Goal: Use online tool/utility: Utilize a website feature to perform a specific function

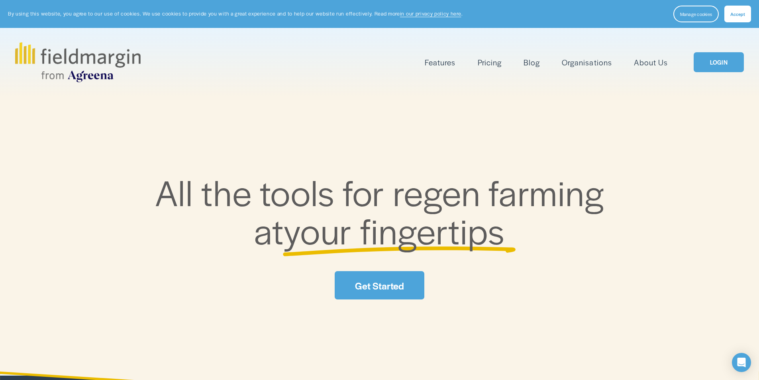
click at [730, 14] on button "Accept" at bounding box center [738, 14] width 27 height 17
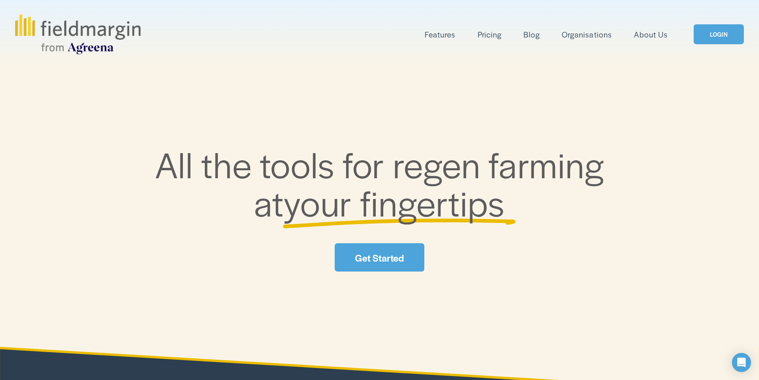
click at [709, 38] on link "LOGIN" at bounding box center [719, 34] width 50 height 20
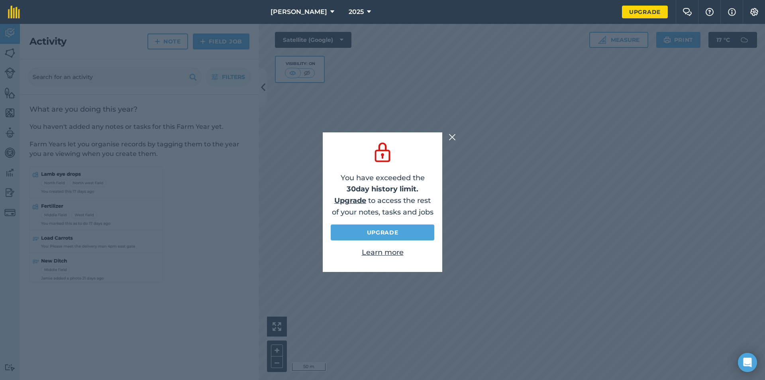
click at [451, 137] on img at bounding box center [452, 137] width 7 height 10
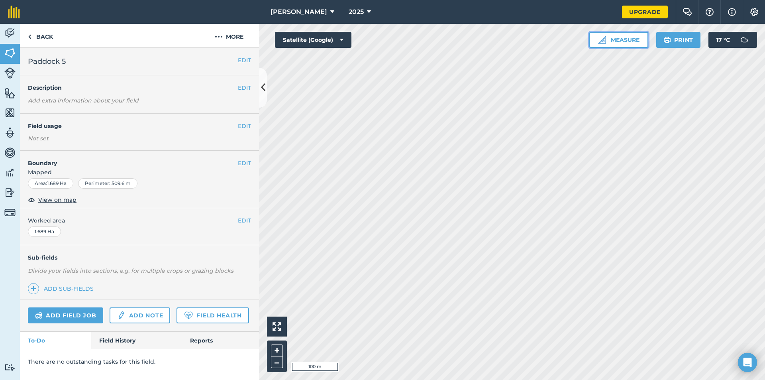
click at [629, 38] on button "Measure" at bounding box center [619, 40] width 59 height 16
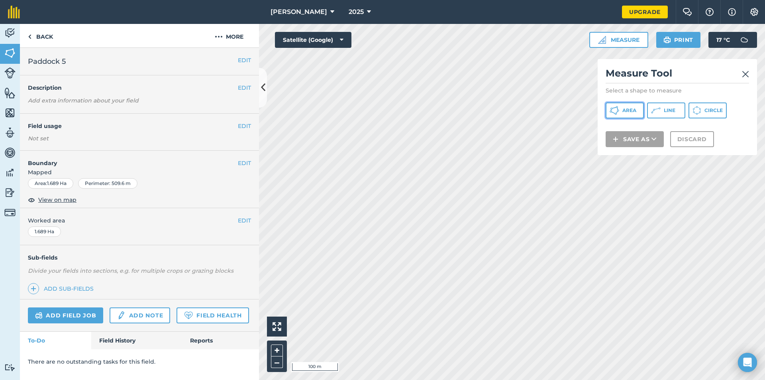
click at [627, 112] on span "Area" at bounding box center [630, 110] width 14 height 6
click at [747, 72] on img at bounding box center [745, 74] width 7 height 10
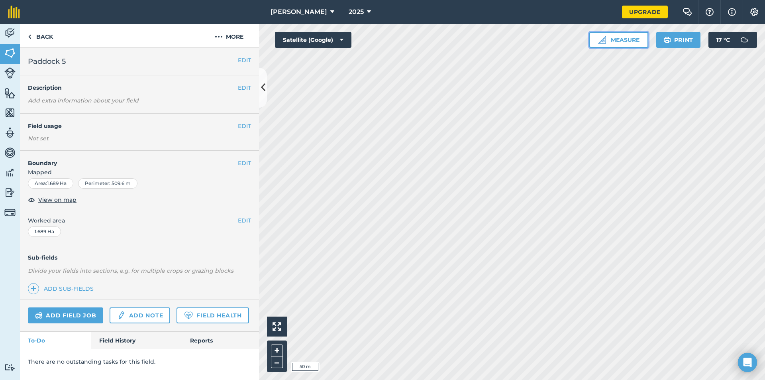
click at [613, 37] on button "Measure" at bounding box center [619, 40] width 59 height 16
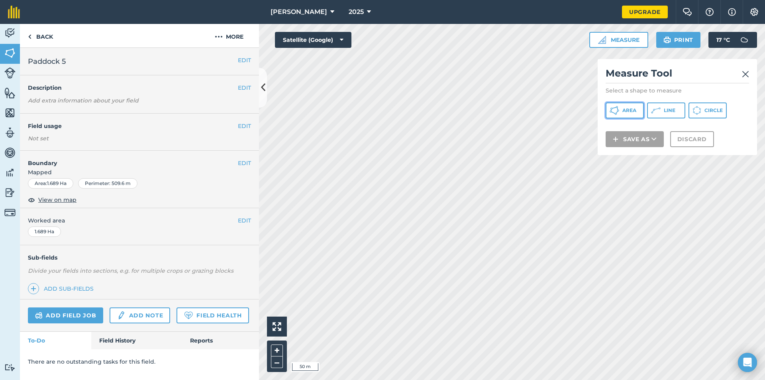
click at [610, 109] on button "Area" at bounding box center [625, 110] width 38 height 16
click at [748, 72] on img at bounding box center [745, 74] width 7 height 10
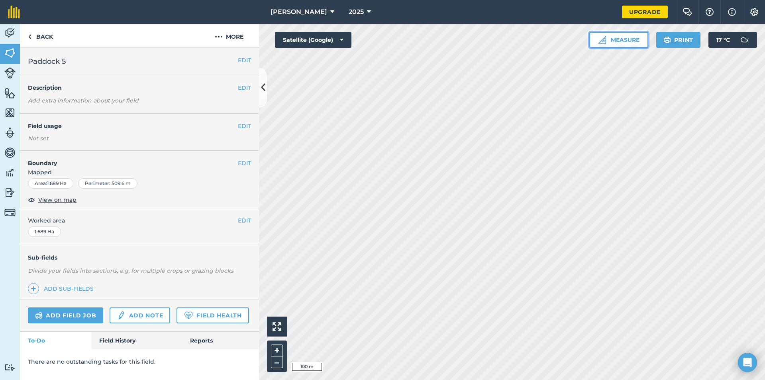
click at [622, 45] on button "Measure" at bounding box center [619, 40] width 59 height 16
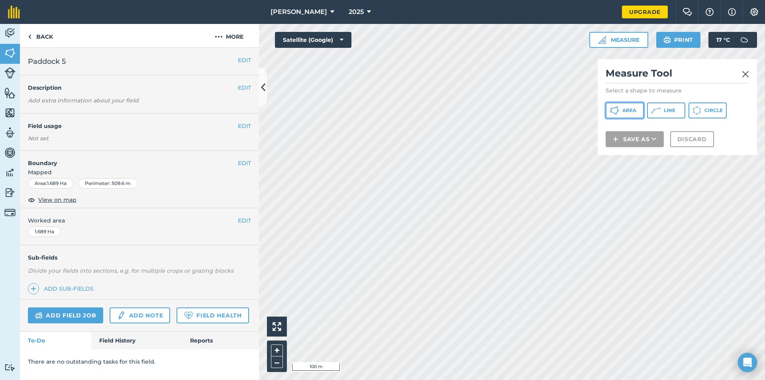
click at [622, 113] on button "Area" at bounding box center [625, 110] width 38 height 16
click at [744, 71] on img at bounding box center [745, 74] width 7 height 10
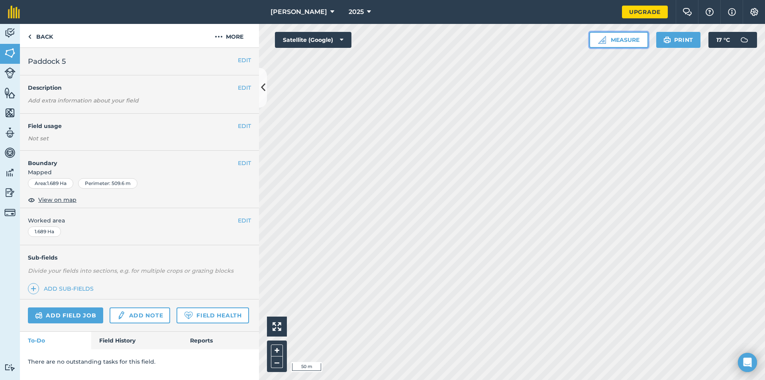
click at [602, 35] on button "Measure" at bounding box center [619, 40] width 59 height 16
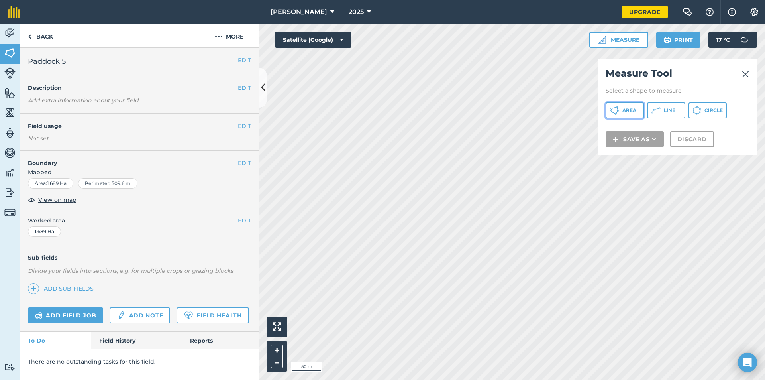
click at [622, 108] on button "Area" at bounding box center [625, 110] width 38 height 16
click at [743, 77] on img at bounding box center [745, 74] width 7 height 10
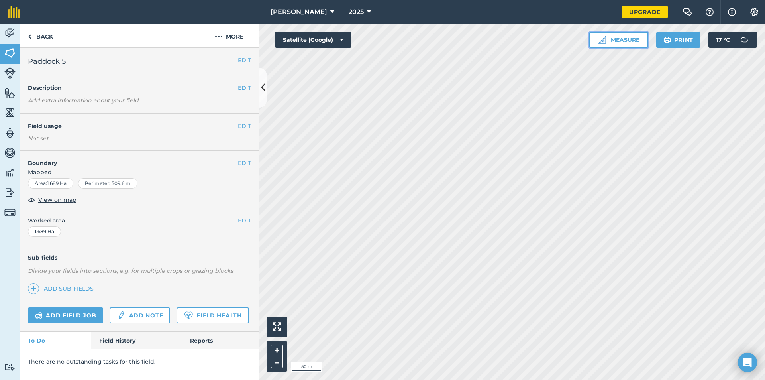
click at [627, 38] on button "Measure" at bounding box center [619, 40] width 59 height 16
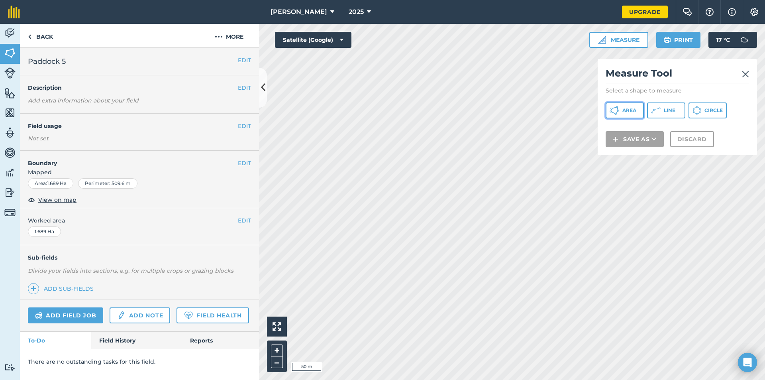
click at [629, 109] on span "Area" at bounding box center [630, 110] width 14 height 6
click at [745, 74] on img at bounding box center [745, 74] width 7 height 10
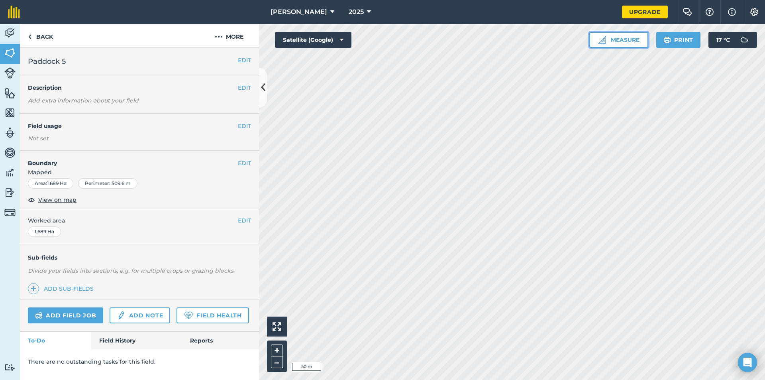
click at [615, 42] on button "Measure" at bounding box center [619, 40] width 59 height 16
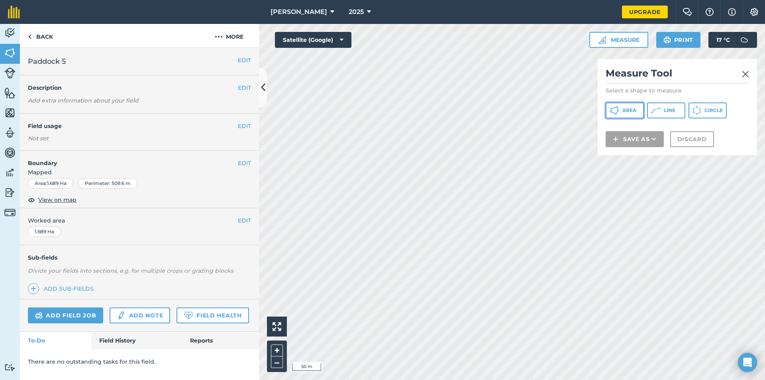
click at [623, 110] on span "Area" at bounding box center [630, 110] width 14 height 6
click at [745, 74] on img at bounding box center [745, 74] width 7 height 10
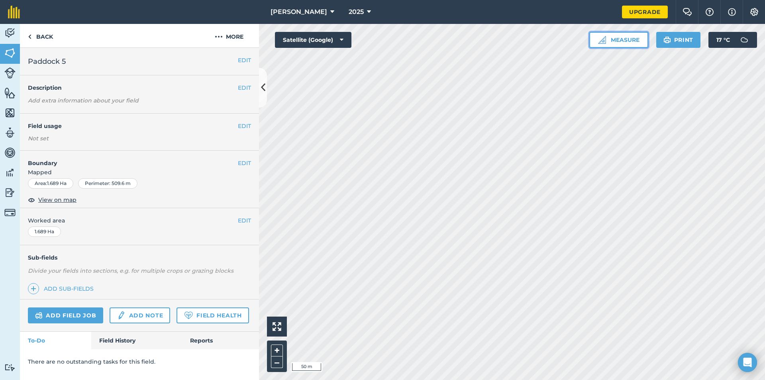
click at [606, 40] on button "Measure" at bounding box center [619, 40] width 59 height 16
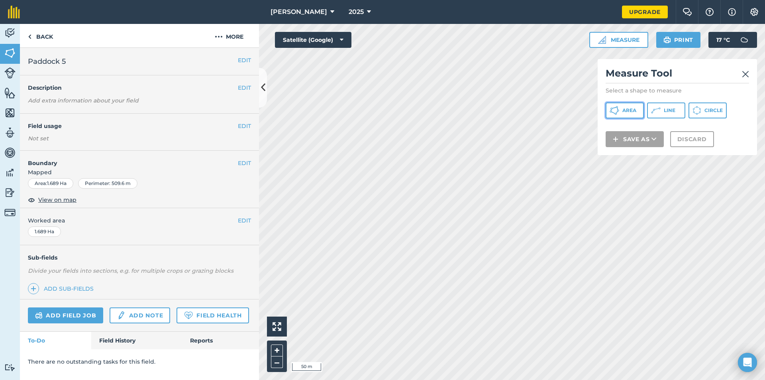
click at [625, 111] on span "Area" at bounding box center [630, 110] width 14 height 6
click at [747, 71] on img at bounding box center [745, 74] width 7 height 10
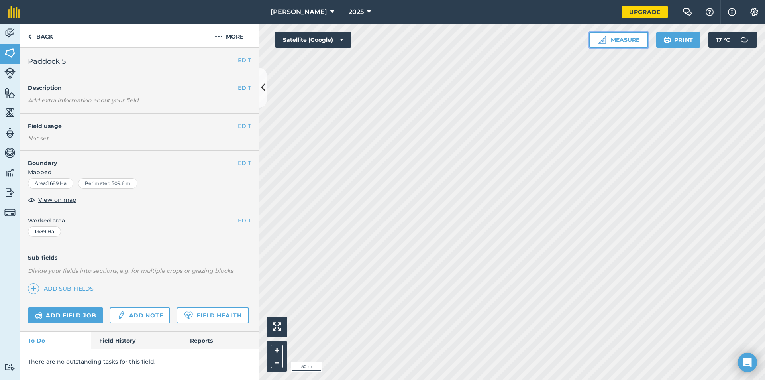
click at [623, 40] on button "Measure" at bounding box center [619, 40] width 59 height 16
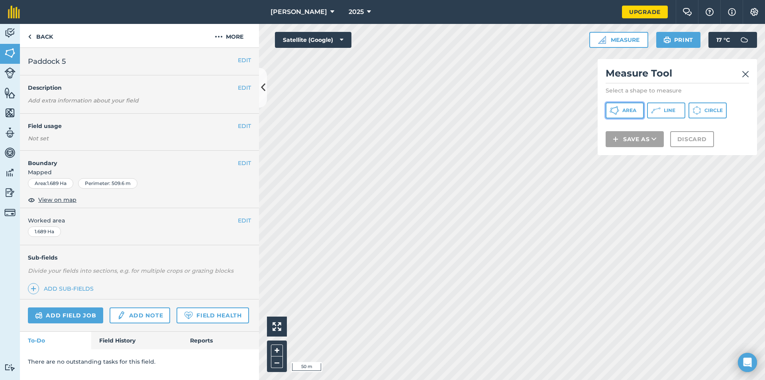
click at [610, 109] on button "Area" at bounding box center [625, 110] width 38 height 16
click at [749, 74] on img at bounding box center [745, 74] width 7 height 10
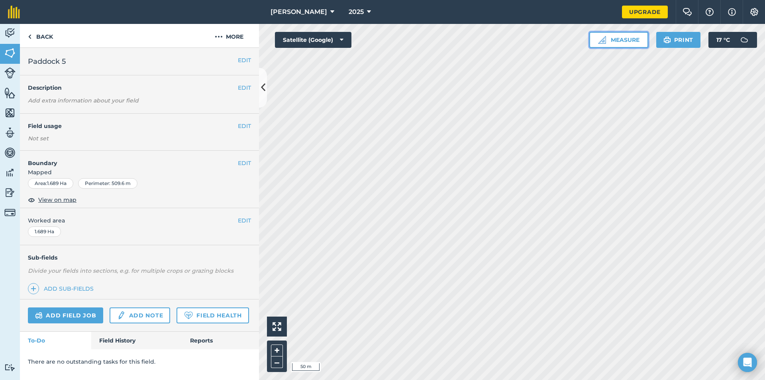
click at [610, 45] on button "Measure" at bounding box center [619, 40] width 59 height 16
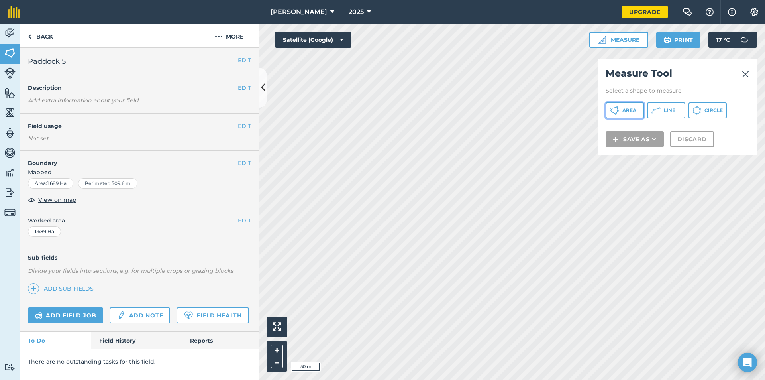
click at [631, 107] on button "Area" at bounding box center [625, 110] width 38 height 16
click at [743, 75] on img at bounding box center [745, 74] width 7 height 10
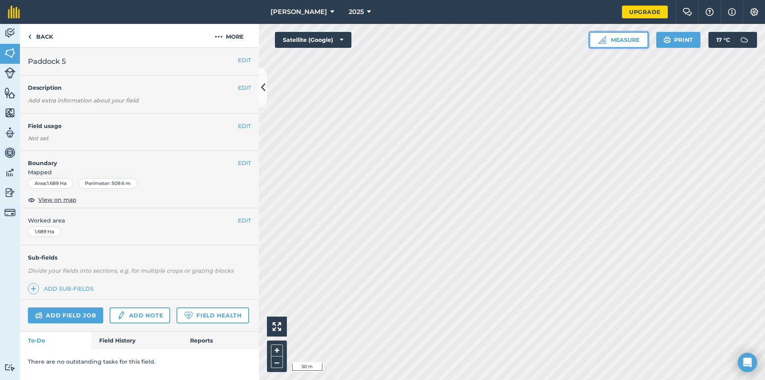
click at [622, 39] on button "Measure" at bounding box center [619, 40] width 59 height 16
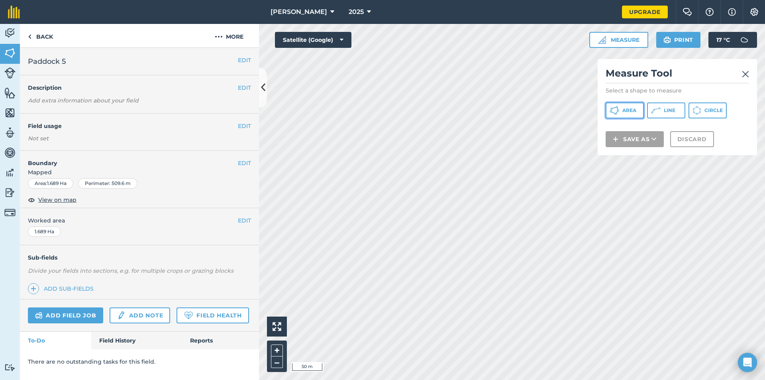
click at [629, 111] on span "Area" at bounding box center [630, 110] width 14 height 6
click at [747, 72] on img at bounding box center [745, 74] width 7 height 10
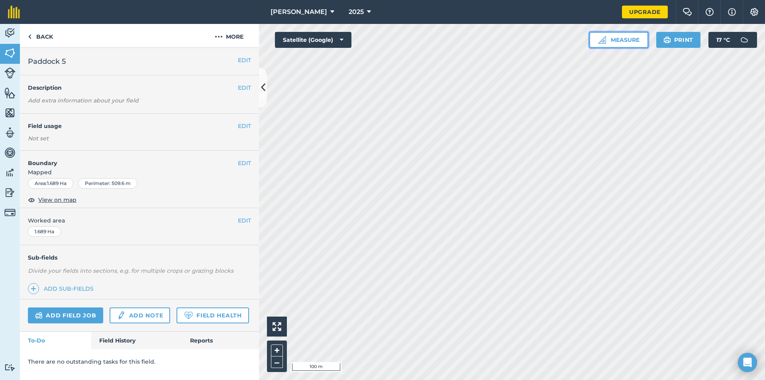
click at [613, 41] on button "Measure" at bounding box center [619, 40] width 59 height 16
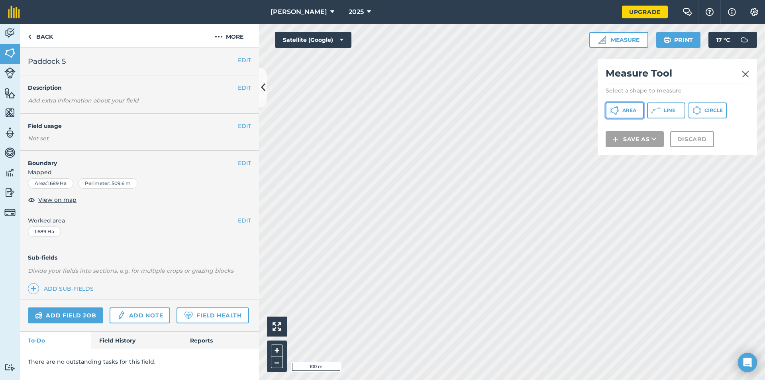
click at [613, 111] on icon at bounding box center [615, 111] width 10 height 10
click at [746, 74] on img at bounding box center [745, 74] width 7 height 10
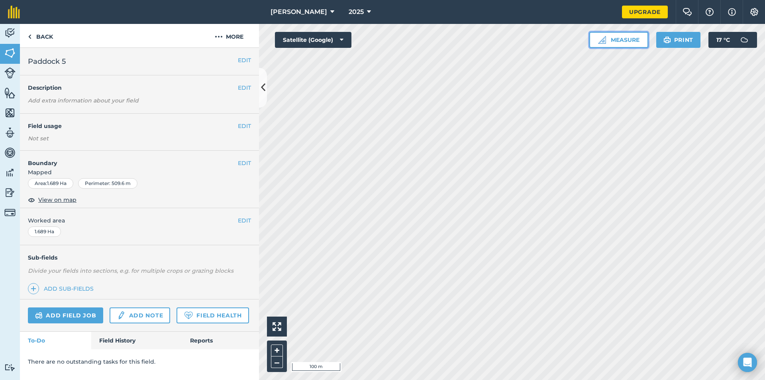
click at [630, 36] on button "Measure" at bounding box center [619, 40] width 59 height 16
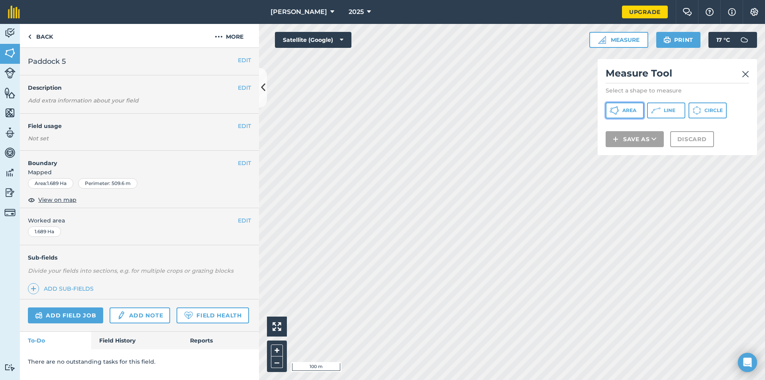
click at [629, 110] on span "Area" at bounding box center [630, 110] width 14 height 6
click at [747, 75] on img at bounding box center [745, 74] width 7 height 10
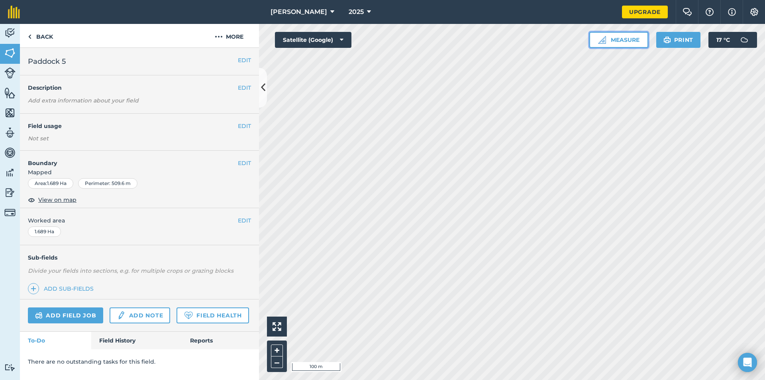
click at [636, 38] on button "Measure" at bounding box center [619, 40] width 59 height 16
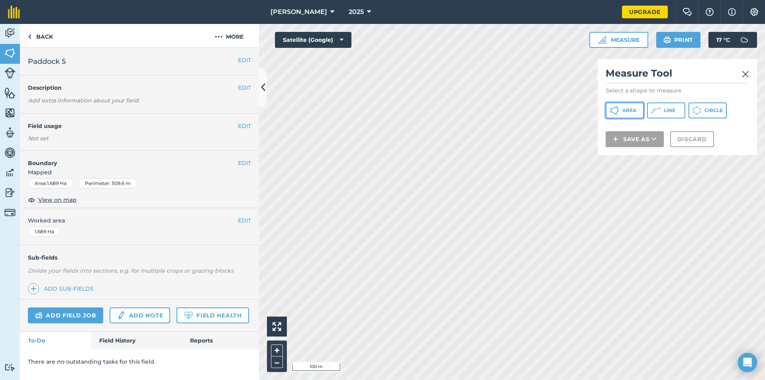
click at [615, 112] on icon at bounding box center [615, 111] width 10 height 10
click at [745, 75] on img at bounding box center [745, 74] width 7 height 10
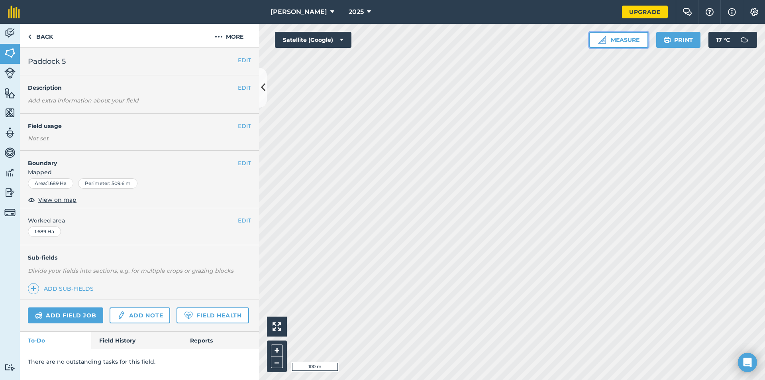
click at [610, 39] on button "Measure" at bounding box center [619, 40] width 59 height 16
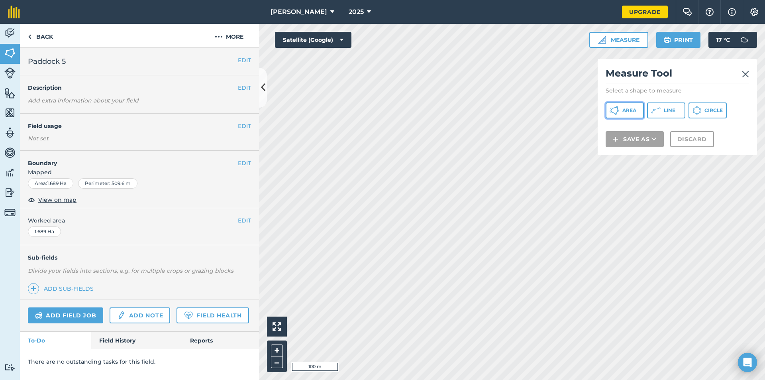
click at [633, 112] on span "Area" at bounding box center [630, 110] width 14 height 6
click at [744, 75] on img at bounding box center [745, 74] width 7 height 10
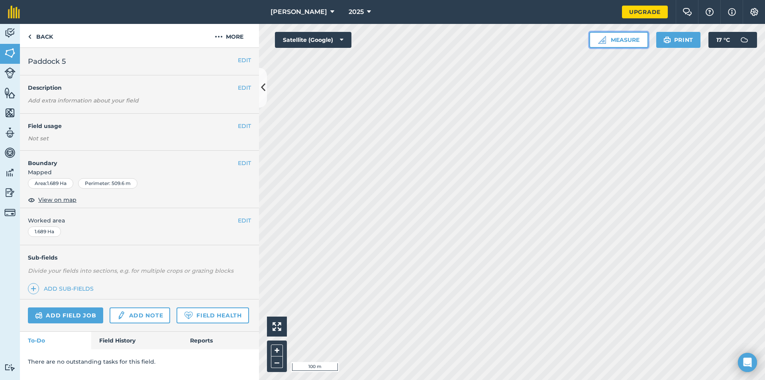
click at [610, 37] on button "Measure" at bounding box center [619, 40] width 59 height 16
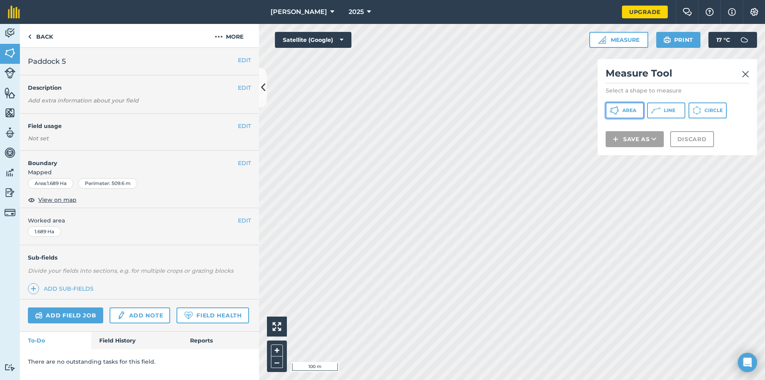
click at [615, 106] on icon at bounding box center [615, 111] width 10 height 10
click at [745, 77] on img at bounding box center [745, 74] width 7 height 10
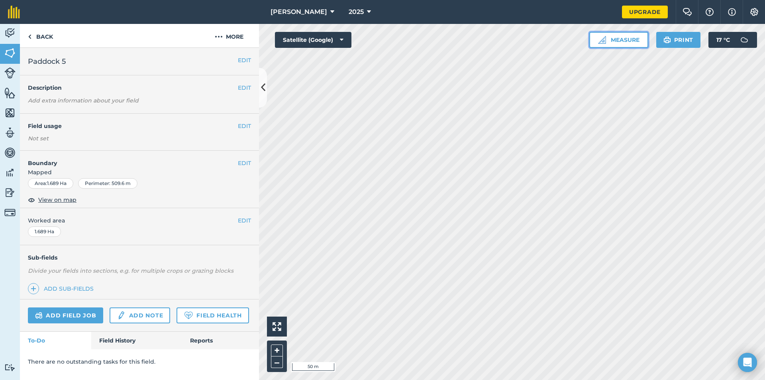
click at [631, 42] on button "Measure" at bounding box center [619, 40] width 59 height 16
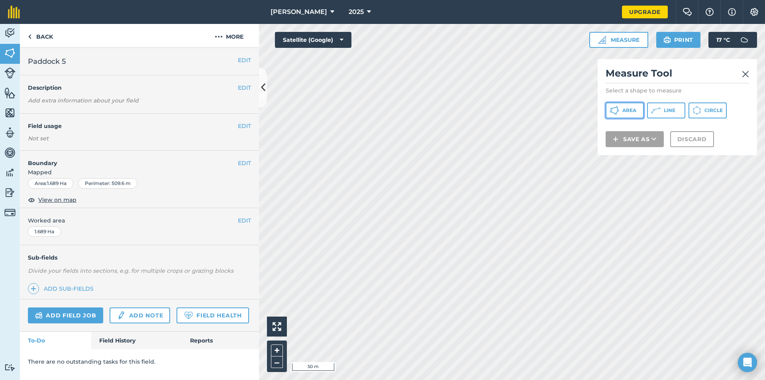
click at [630, 112] on span "Area" at bounding box center [630, 110] width 14 height 6
click at [743, 71] on img at bounding box center [745, 74] width 7 height 10
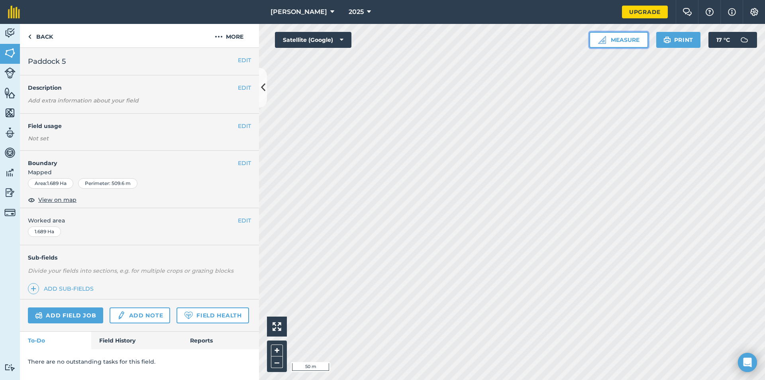
click at [612, 34] on button "Measure" at bounding box center [619, 40] width 59 height 16
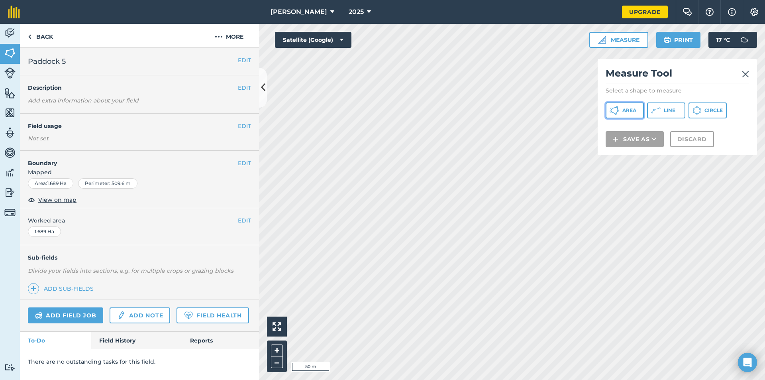
click at [631, 111] on span "Area" at bounding box center [630, 110] width 14 height 6
click at [745, 75] on img at bounding box center [745, 74] width 7 height 10
